Goal: Information Seeking & Learning: Learn about a topic

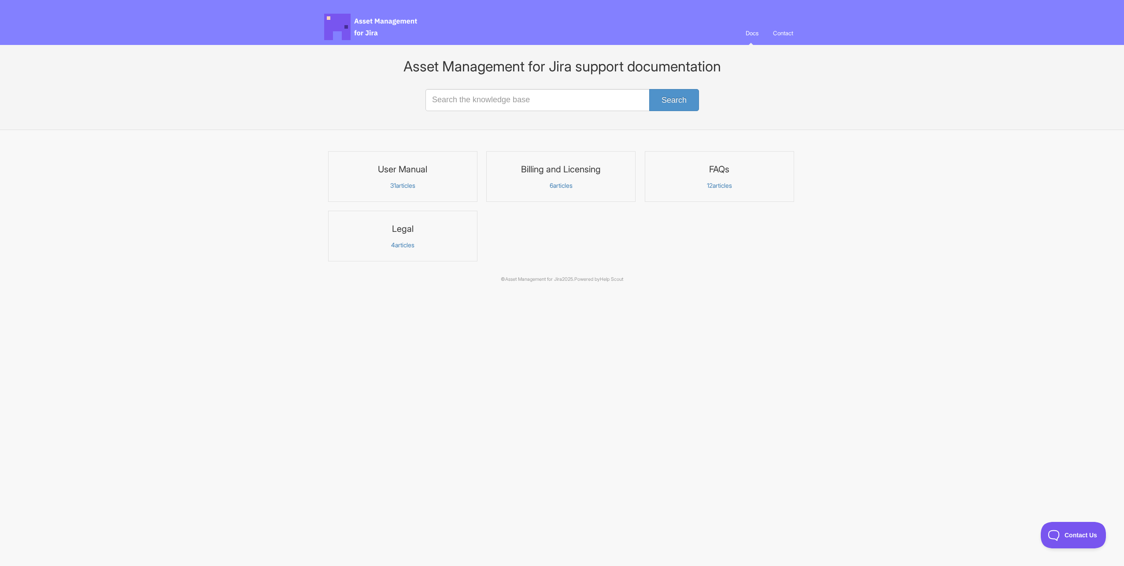
click at [713, 187] on p "12 articles" at bounding box center [720, 186] width 138 height 8
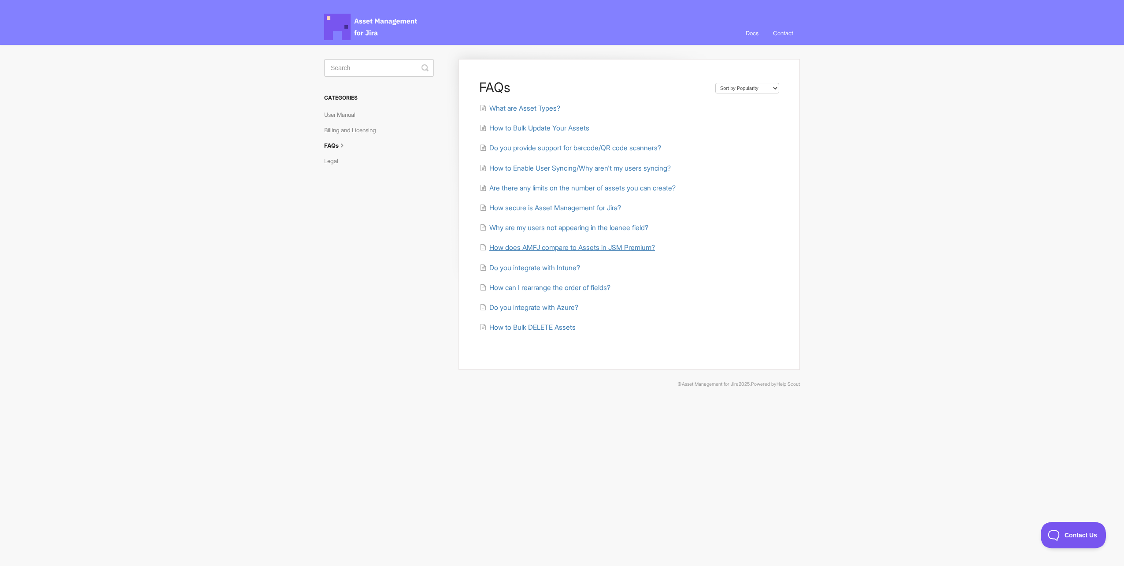
click at [554, 245] on span "How does AMFJ compare to Assets in JSM Premium?" at bounding box center [573, 247] width 166 height 8
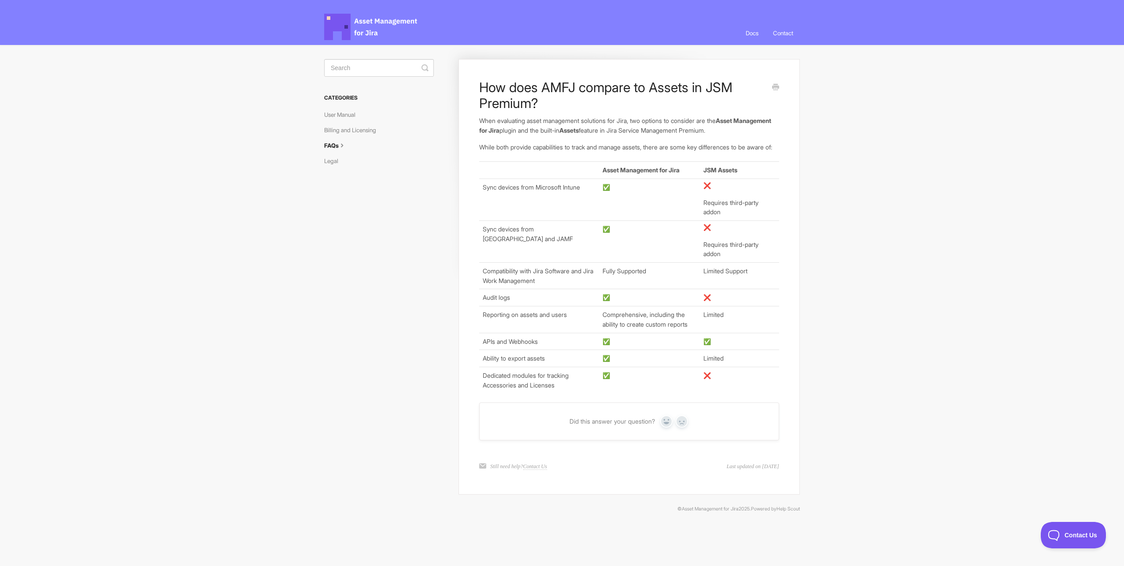
click at [334, 144] on link "FAQs" at bounding box center [338, 145] width 29 height 14
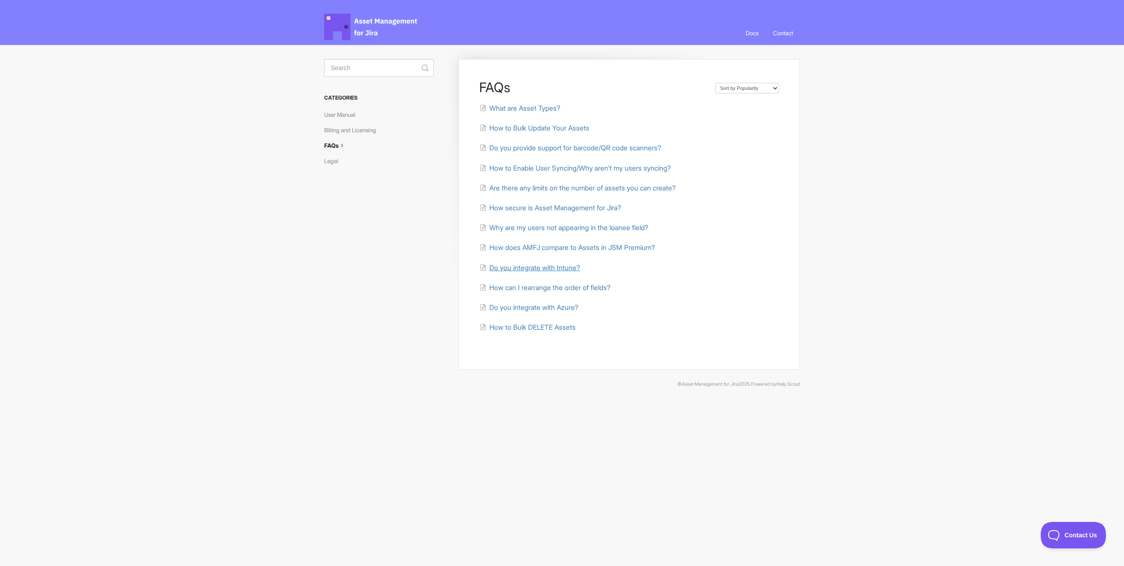
click at [542, 268] on span "Do you integrate with Intune?" at bounding box center [535, 267] width 91 height 8
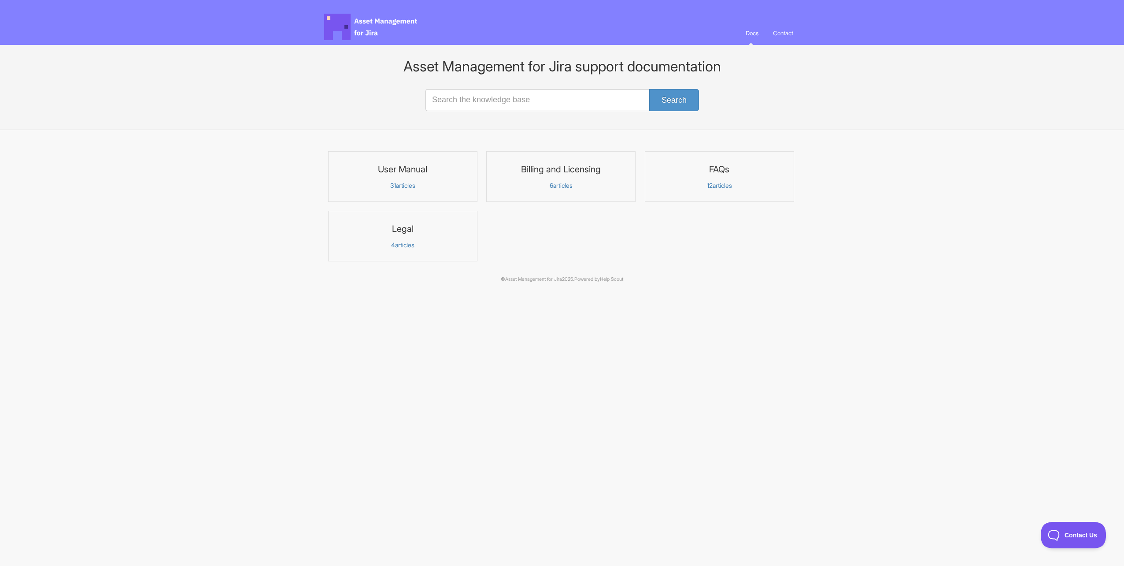
click at [722, 184] on p "12 articles" at bounding box center [720, 186] width 138 height 8
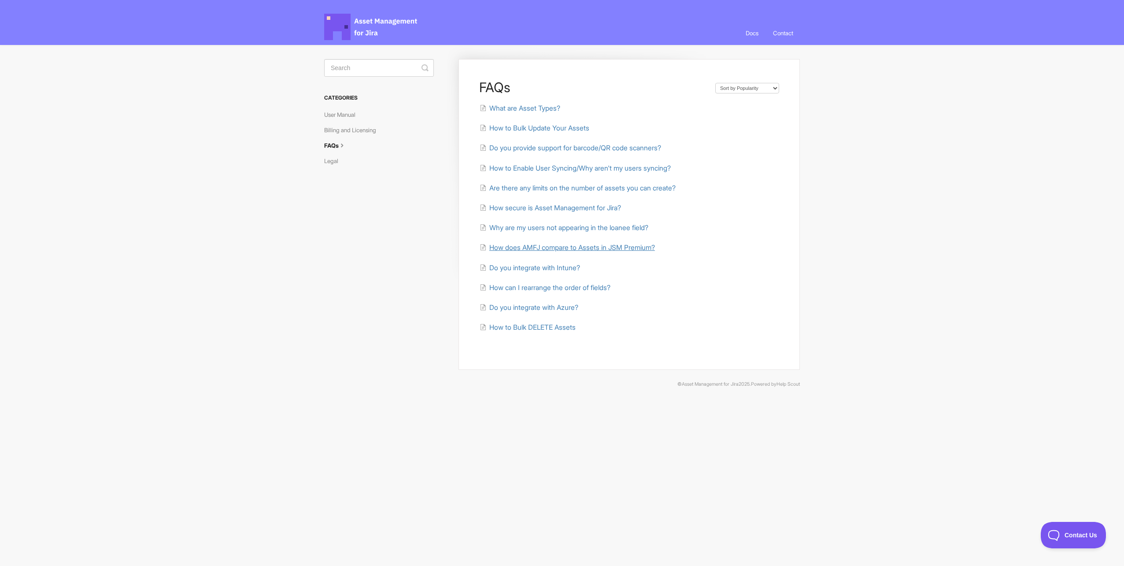
click at [586, 249] on span "How does AMFJ compare to Assets in JSM Premium?" at bounding box center [573, 247] width 166 height 8
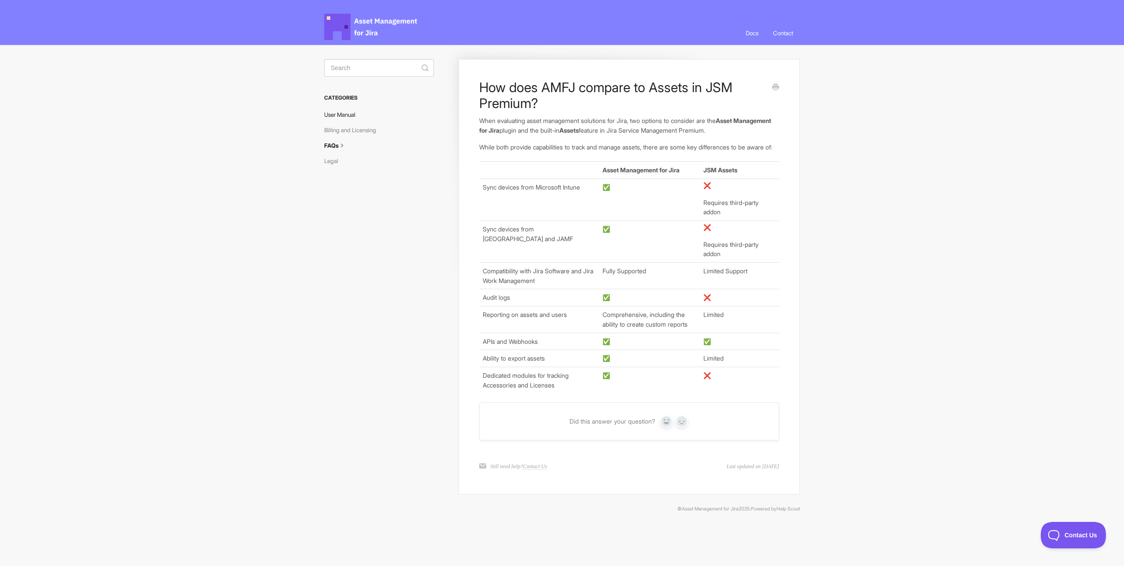
click at [346, 115] on link "User Manual" at bounding box center [343, 115] width 38 height 14
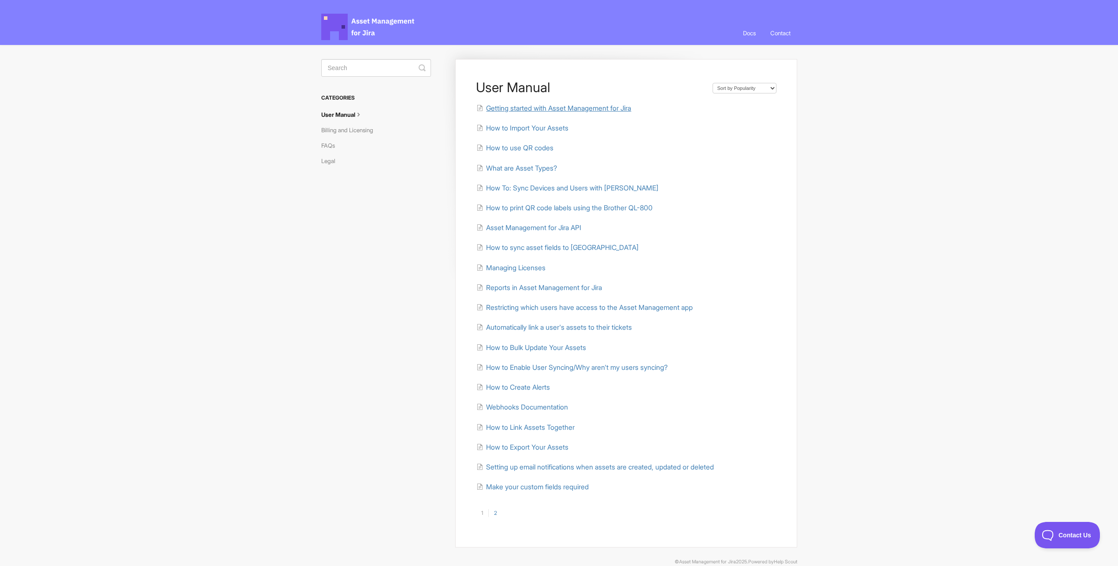
click at [604, 110] on span "Getting started with Asset Management for Jira" at bounding box center [558, 108] width 145 height 8
